Goal: Information Seeking & Learning: Learn about a topic

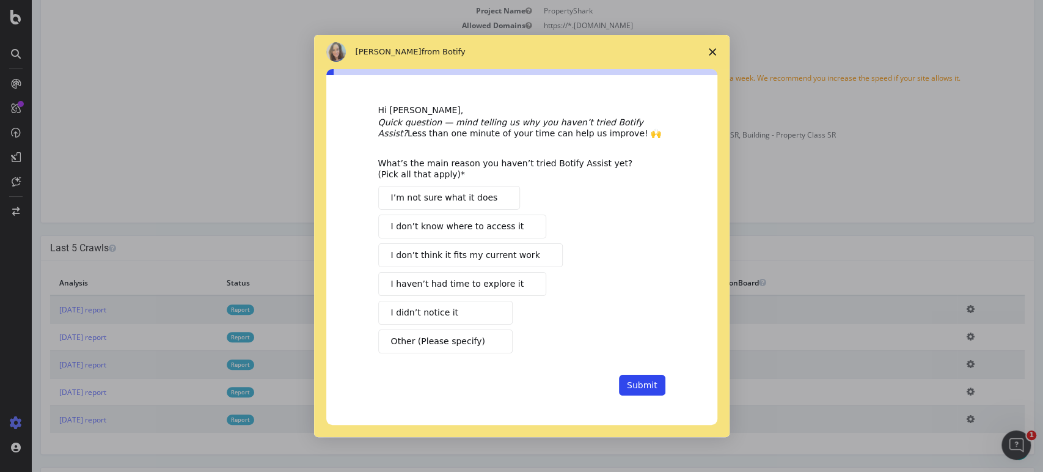
click at [494, 277] on button "I haven’t had time to explore it" at bounding box center [462, 284] width 168 height 24
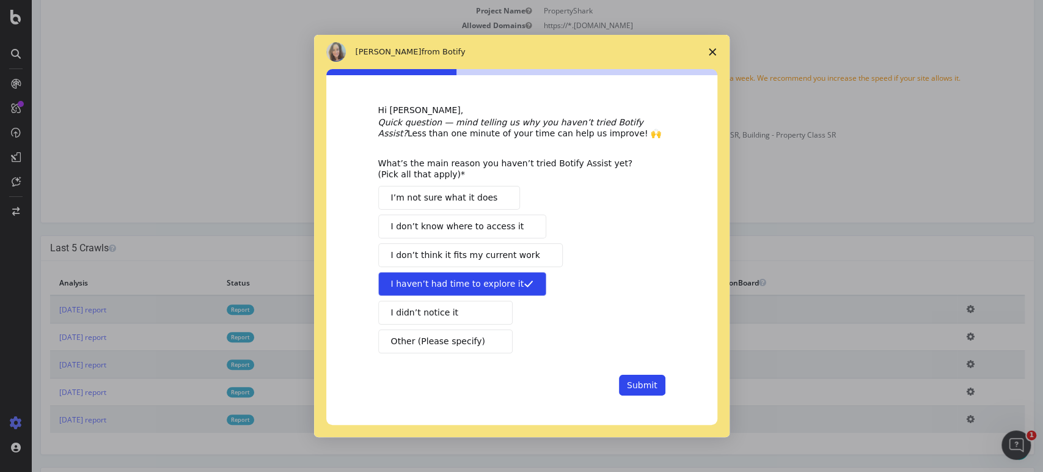
click at [658, 396] on div "Hi [PERSON_NAME] 👋, Quick question — mind telling us why you haven’t tried Boti…" at bounding box center [521, 249] width 391 height 349
click at [650, 388] on button "Submit" at bounding box center [642, 384] width 46 height 21
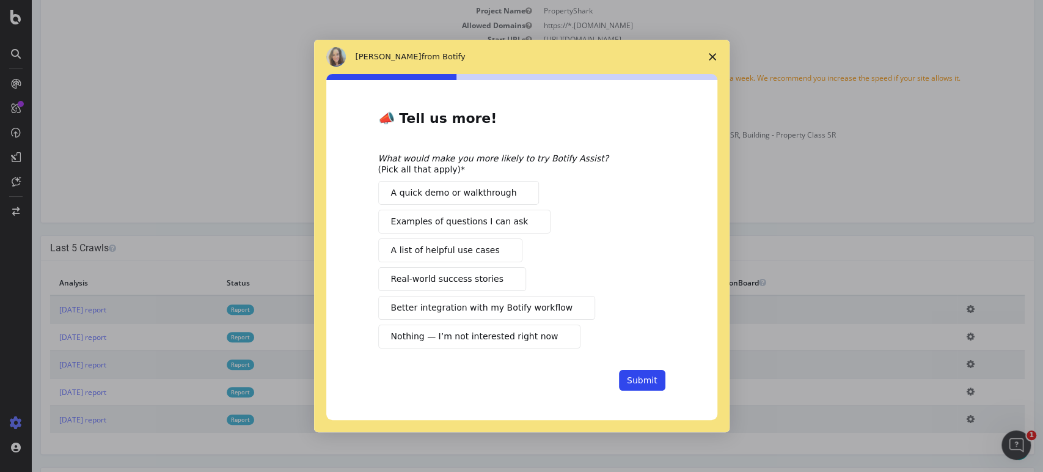
click at [704, 60] on span "Close survey" at bounding box center [712, 57] width 34 height 34
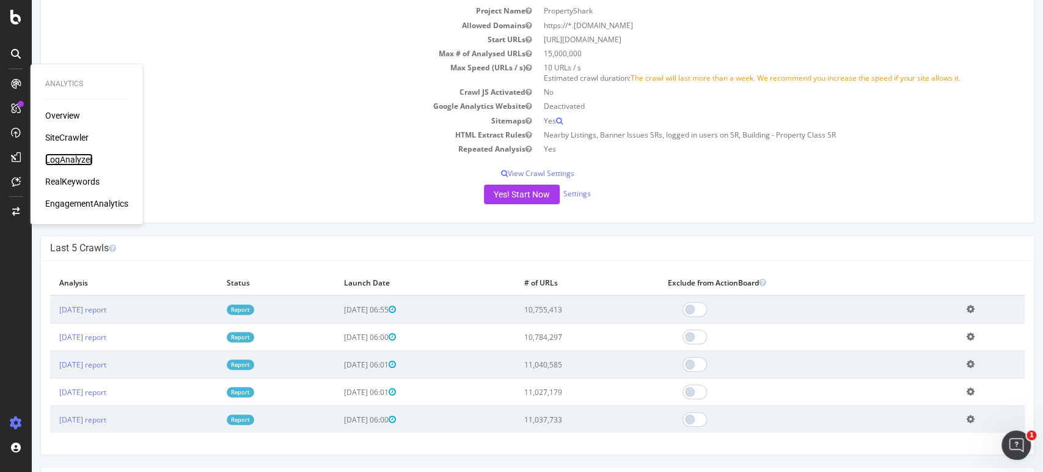
click at [67, 155] on div "LogAnalyzer" at bounding box center [69, 159] width 48 height 12
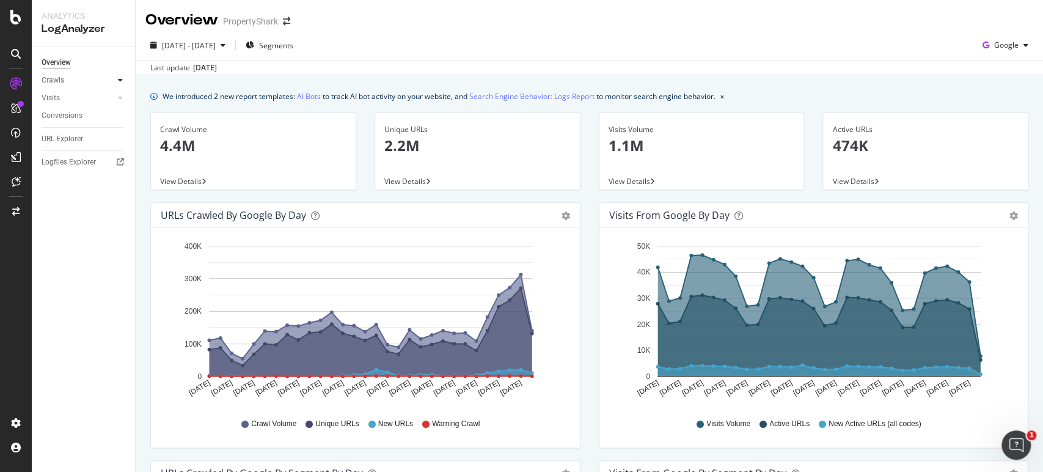
click at [117, 79] on div at bounding box center [120, 80] width 12 height 12
click at [92, 92] on div "Daily Distribution" at bounding box center [75, 98] width 57 height 13
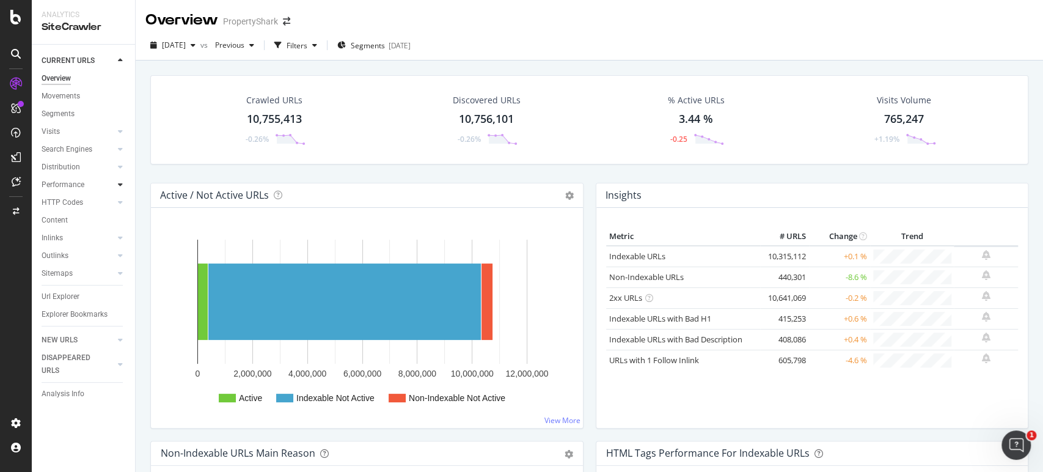
click at [115, 184] on div at bounding box center [120, 184] width 12 height 12
click at [75, 199] on div "Top Charts" at bounding box center [65, 202] width 36 height 13
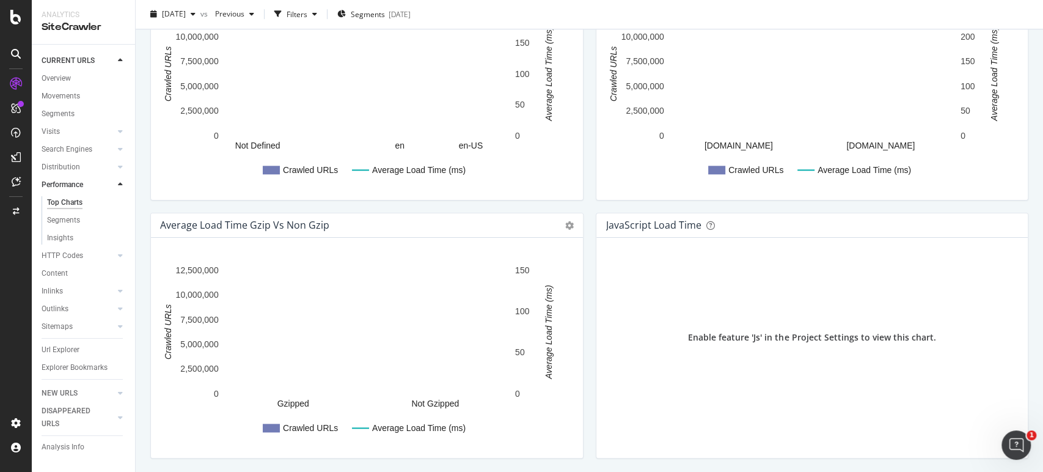
scroll to position [804, 0]
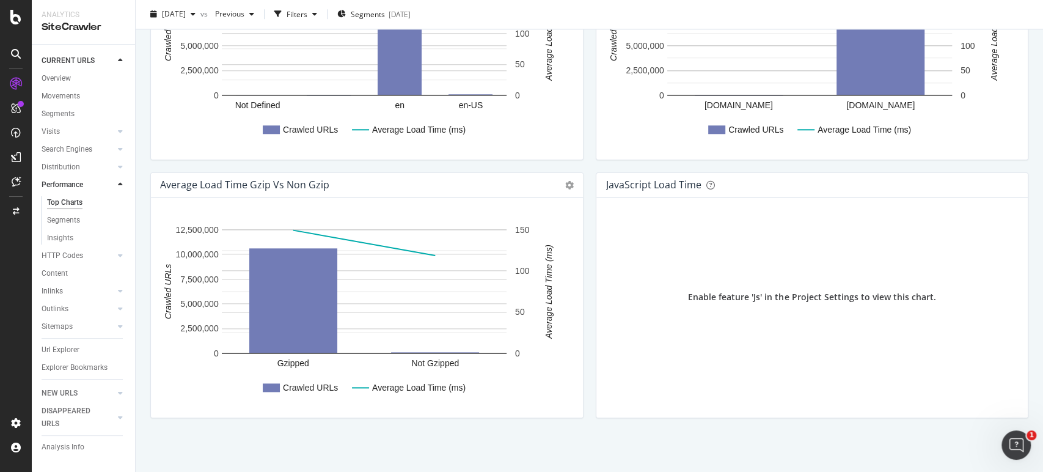
drag, startPoint x: 51, startPoint y: 296, endPoint x: 96, endPoint y: 294, distance: 45.2
click at [51, 296] on div "Inlinks" at bounding box center [52, 291] width 21 height 13
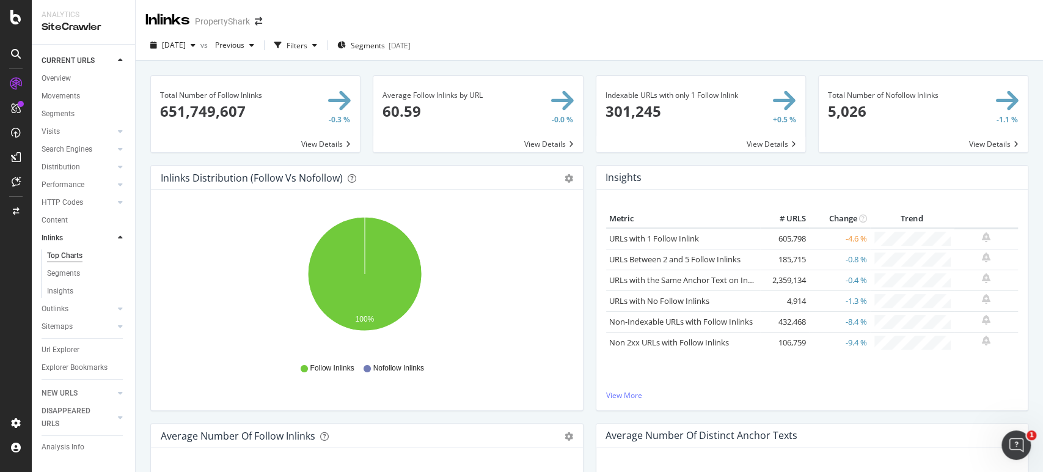
click at [696, 131] on span at bounding box center [700, 114] width 209 height 76
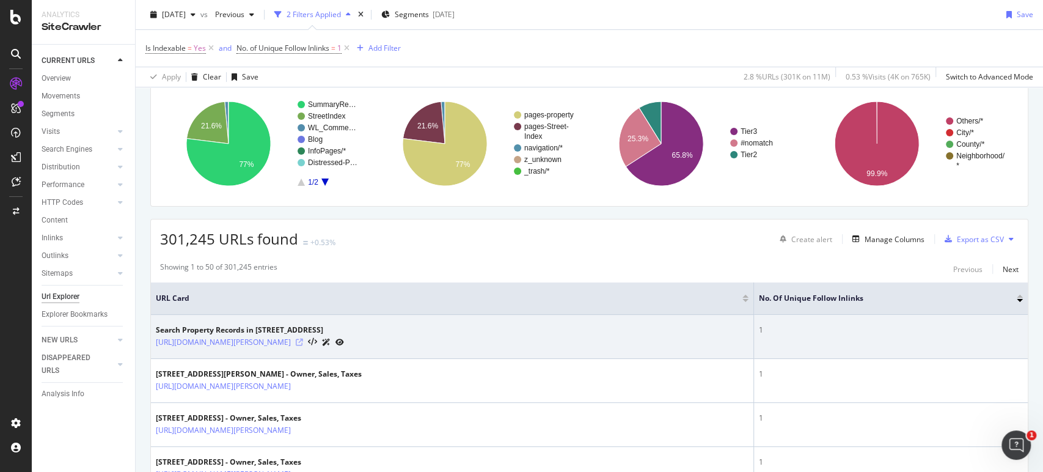
scroll to position [68, 0]
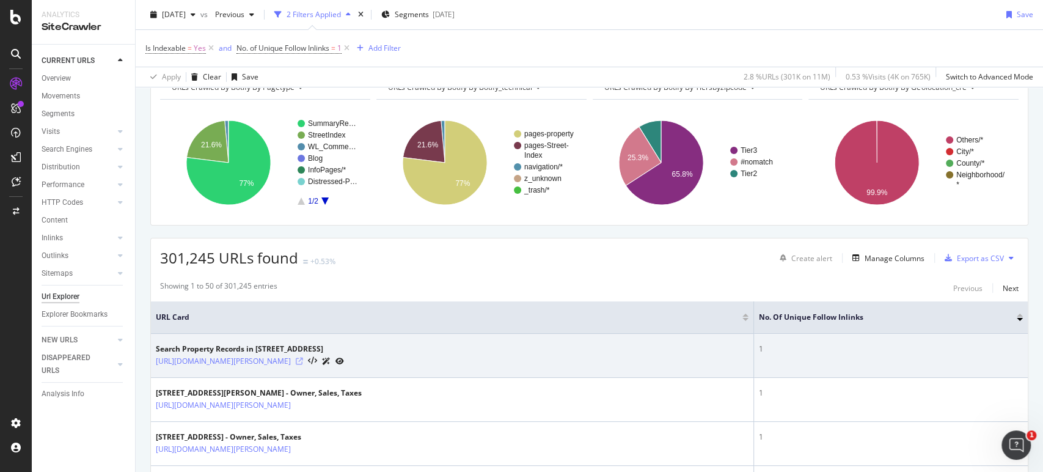
click at [303, 363] on icon at bounding box center [299, 360] width 7 height 7
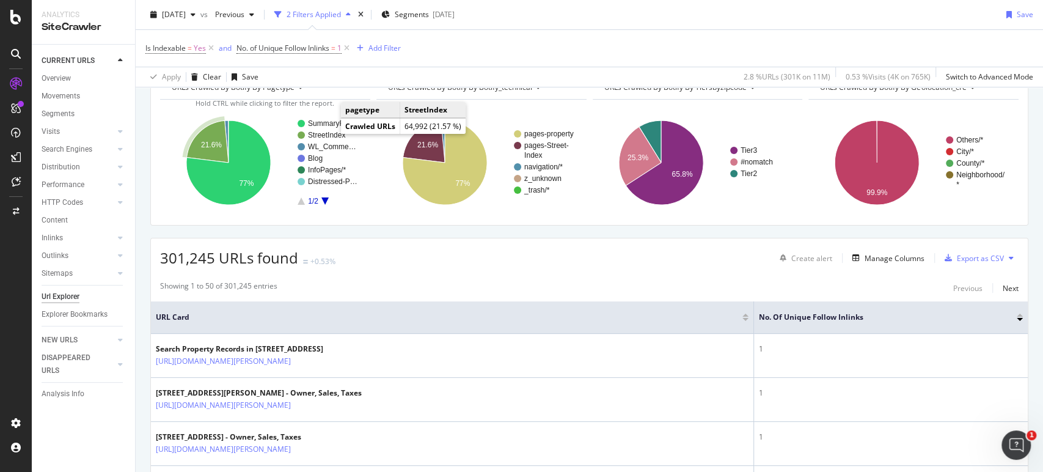
click at [326, 133] on text "StreetIndex" at bounding box center [326, 135] width 37 height 9
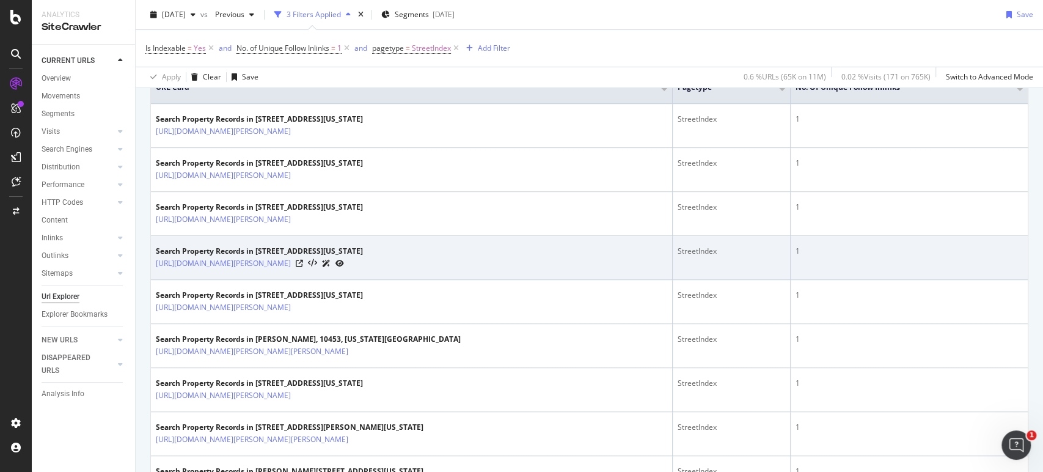
scroll to position [339, 0]
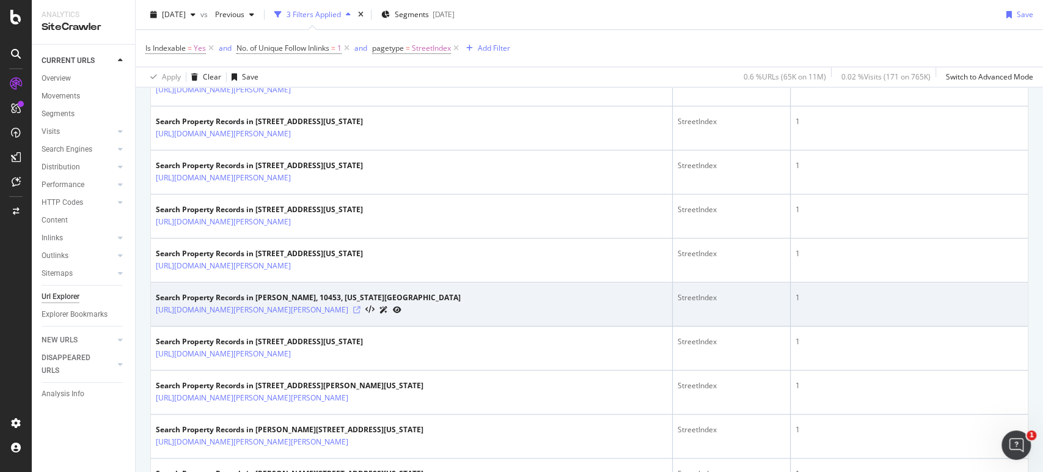
click at [360, 308] on icon at bounding box center [356, 309] width 7 height 7
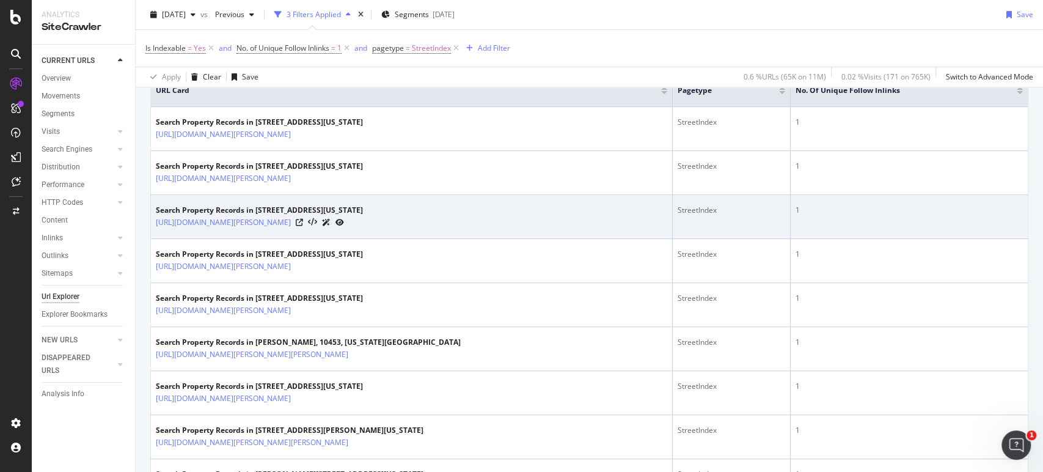
scroll to position [271, 0]
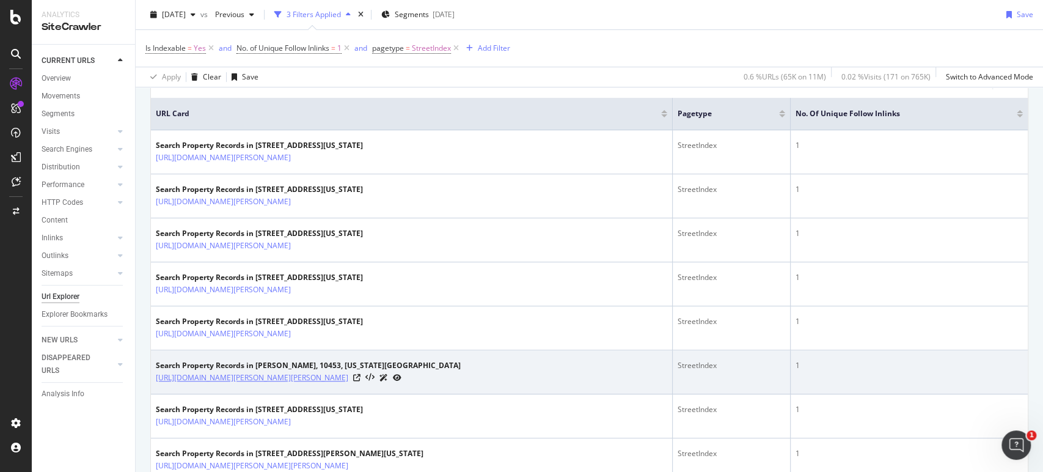
click at [348, 371] on link "https://www.propertyshark.com/mason/Street-Index/NY/New-York-City/10453/brandt-…" at bounding box center [252, 377] width 192 height 12
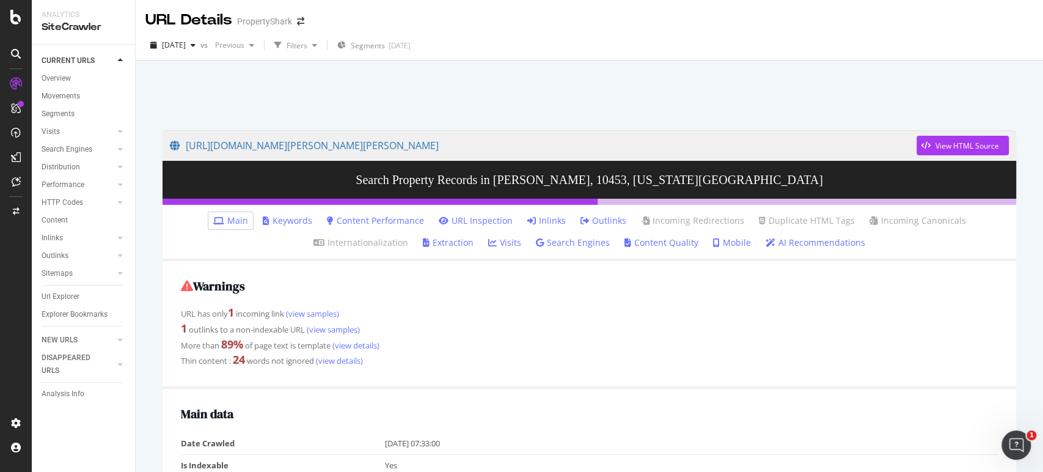
click at [547, 224] on link "Inlinks" at bounding box center [546, 220] width 38 height 12
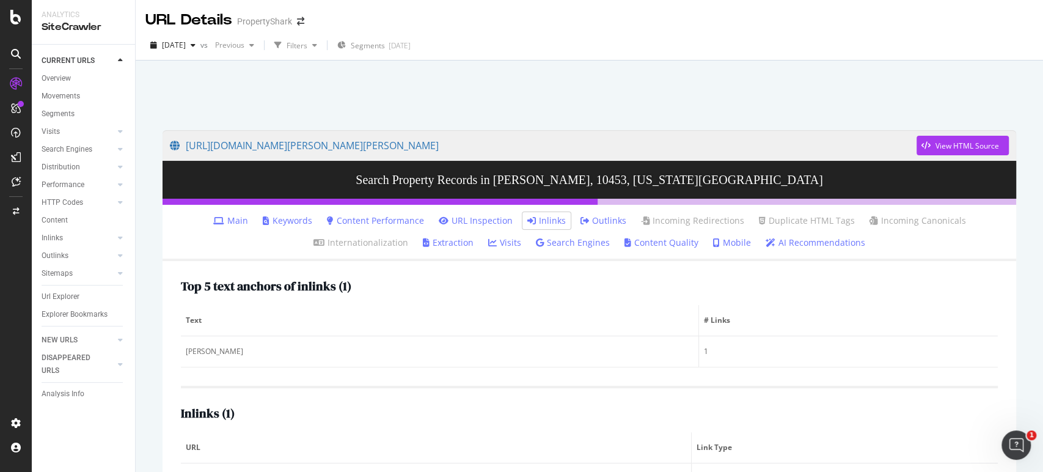
scroll to position [60, 0]
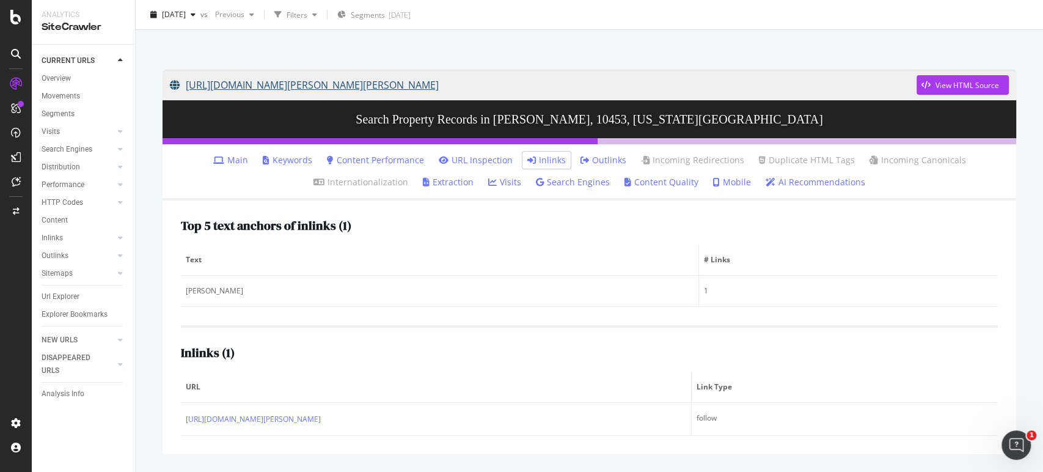
click at [549, 89] on link "https://www.propertyshark.com/mason/Street-Index/NY/New-York-City/10453/brandt-…" at bounding box center [543, 85] width 746 height 31
